Goal: Check status: Check status

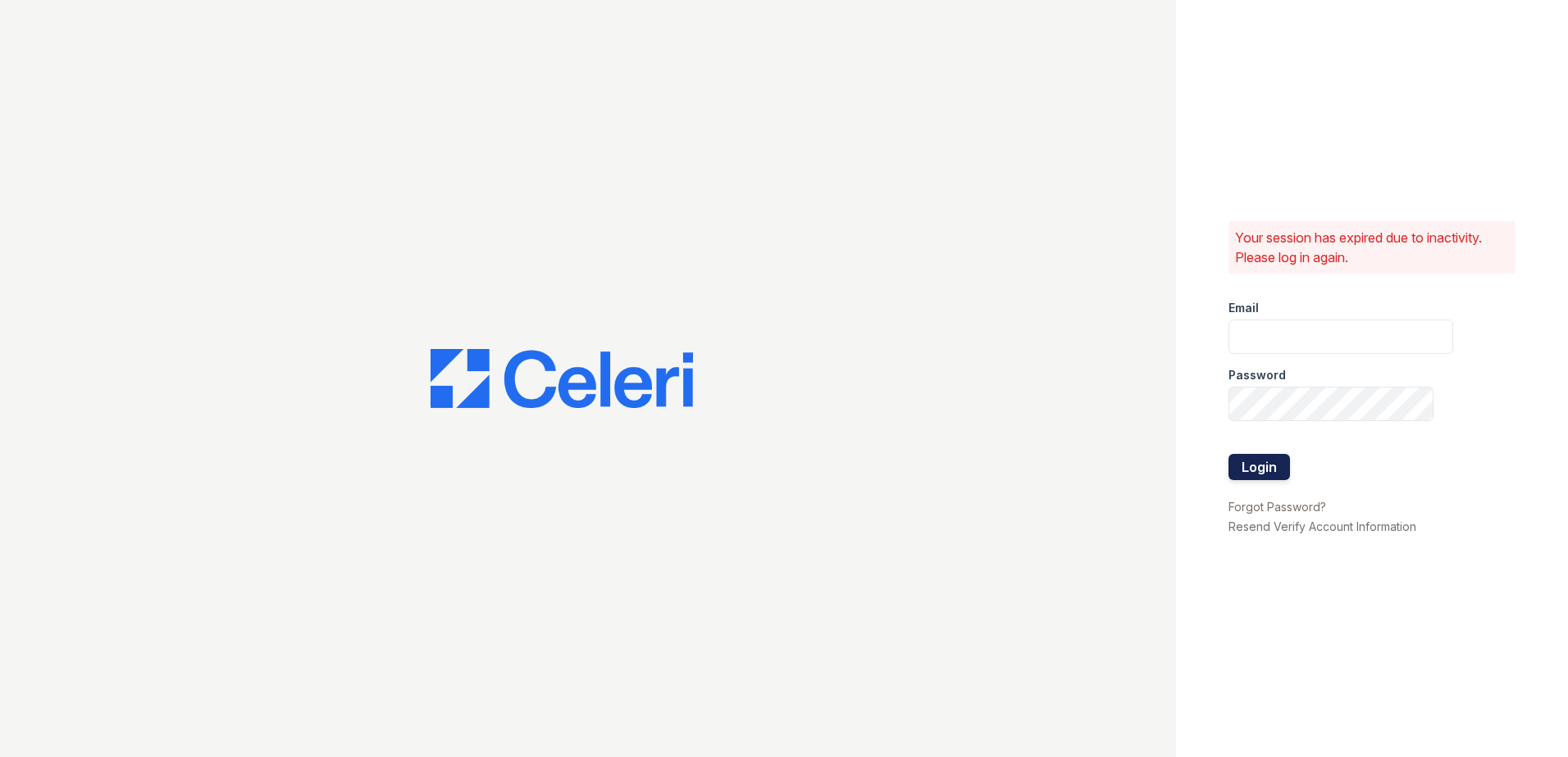
type input "[EMAIL_ADDRESS][DOMAIN_NAME]"
click at [1252, 460] on button "Login" at bounding box center [1259, 467] width 62 height 26
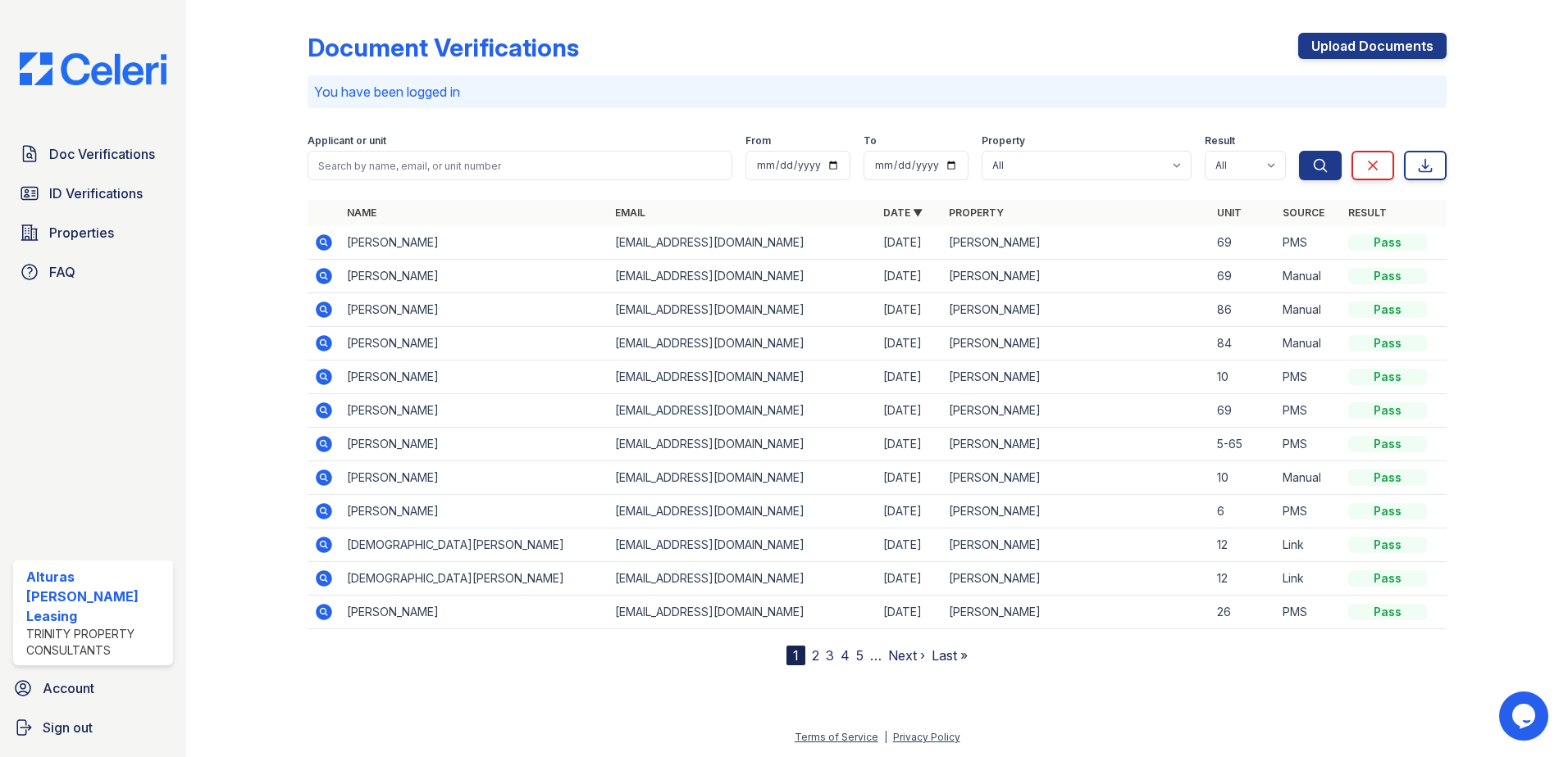
click at [320, 277] on icon at bounding box center [324, 277] width 19 height 19
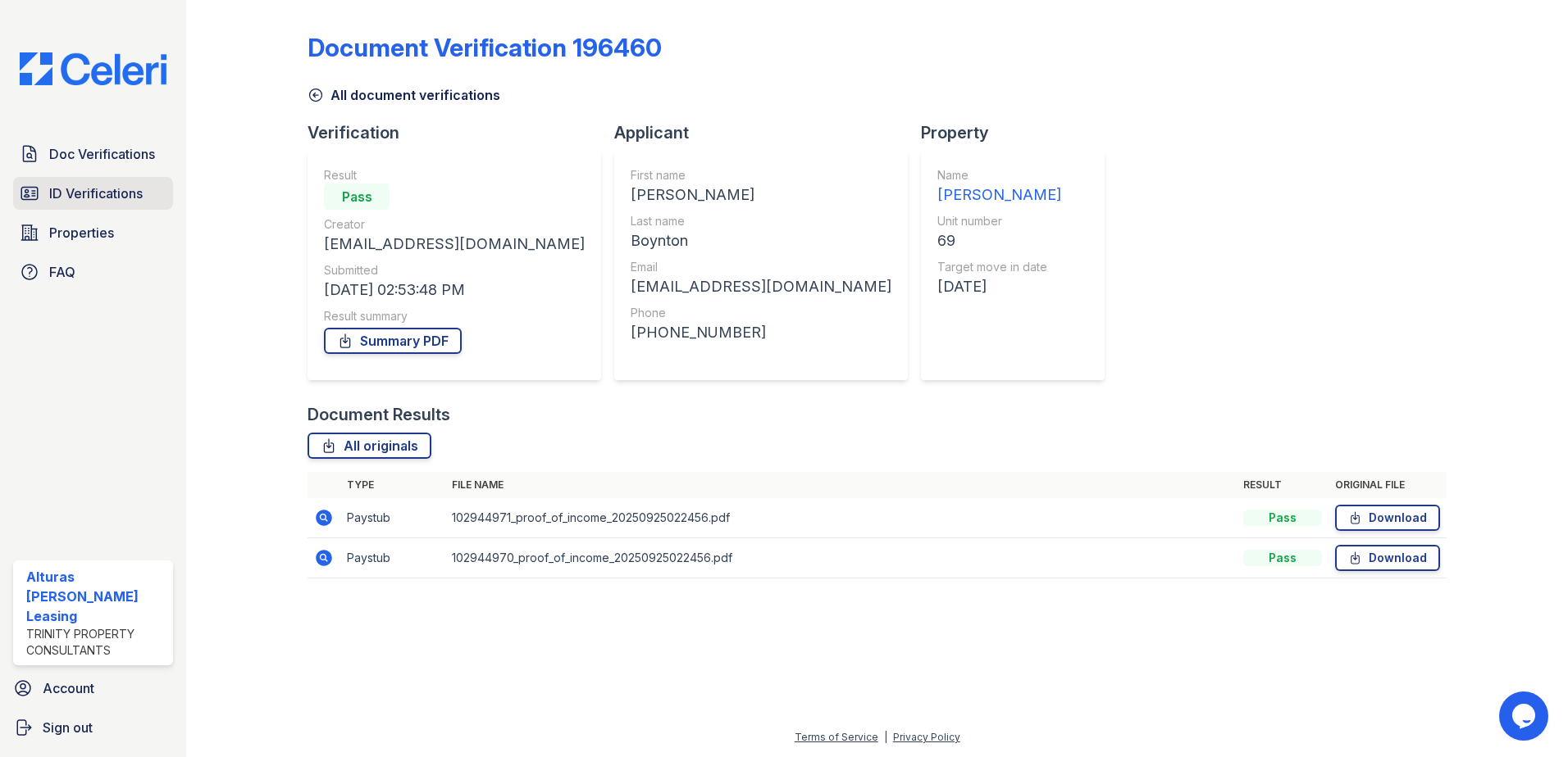
click at [136, 196] on span "ID Verifications" at bounding box center [96, 193] width 94 height 19
